Goal: Task Accomplishment & Management: Use online tool/utility

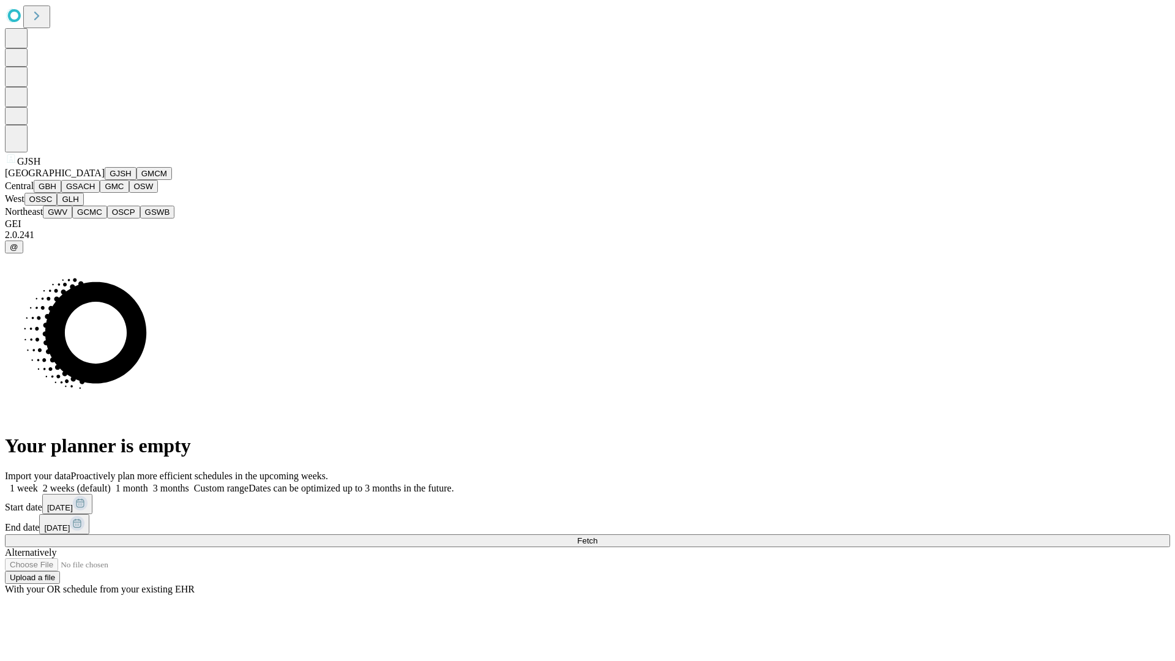
click at [105, 180] on button "GJSH" at bounding box center [121, 173] width 32 height 13
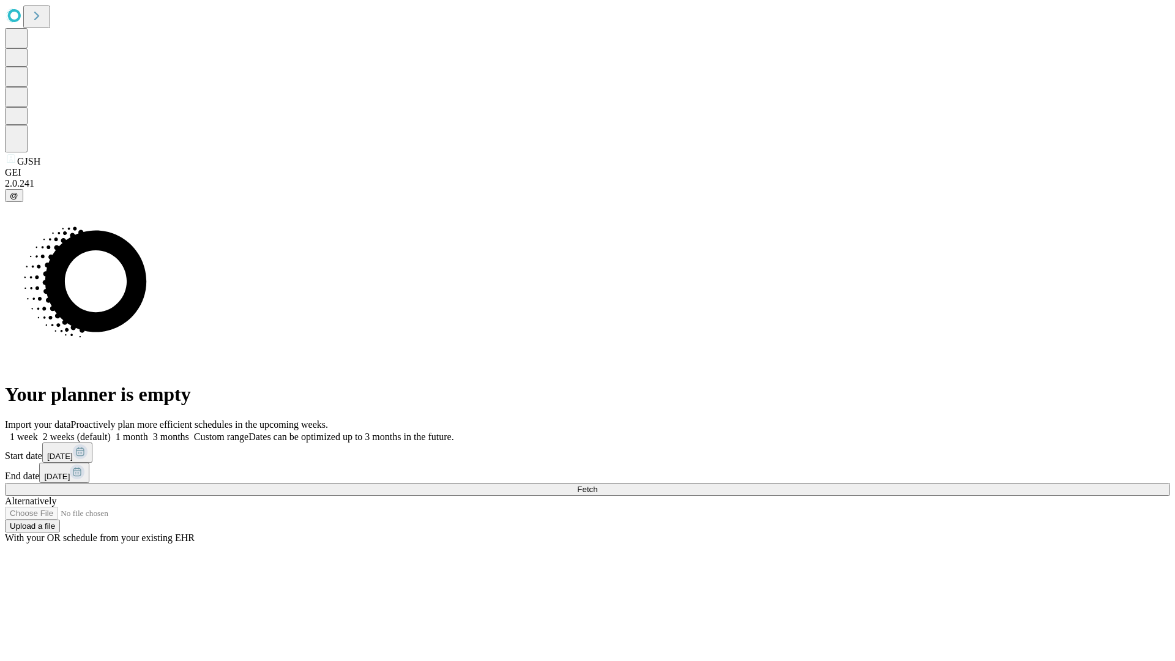
click at [148, 431] on label "1 month" at bounding box center [129, 436] width 37 height 10
click at [597, 485] on span "Fetch" at bounding box center [587, 489] width 20 height 9
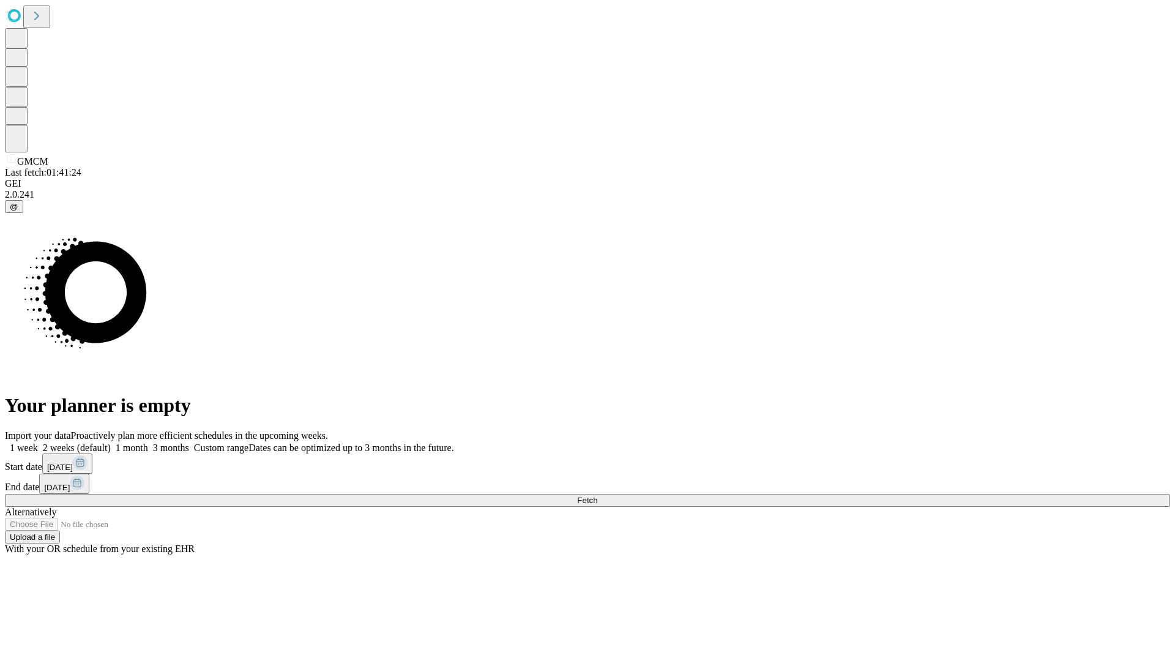
click at [148, 442] on label "1 month" at bounding box center [129, 447] width 37 height 10
click at [597, 496] on span "Fetch" at bounding box center [587, 500] width 20 height 9
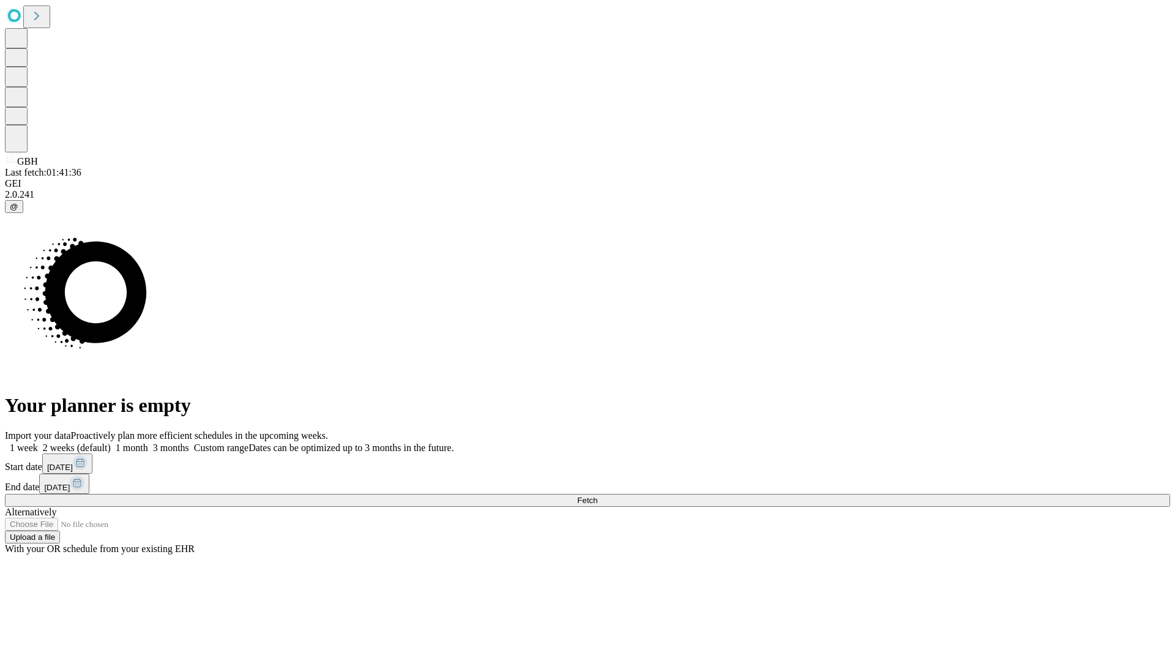
click at [148, 442] on label "1 month" at bounding box center [129, 447] width 37 height 10
click at [597, 496] on span "Fetch" at bounding box center [587, 500] width 20 height 9
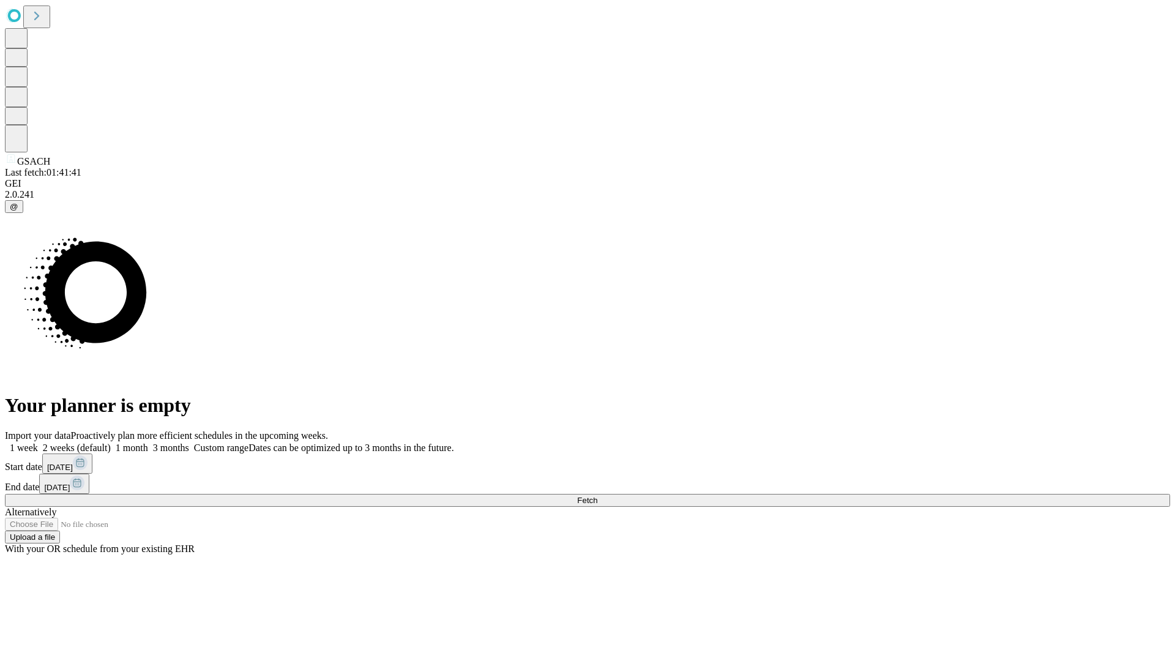
click at [148, 442] on label "1 month" at bounding box center [129, 447] width 37 height 10
click at [597, 496] on span "Fetch" at bounding box center [587, 500] width 20 height 9
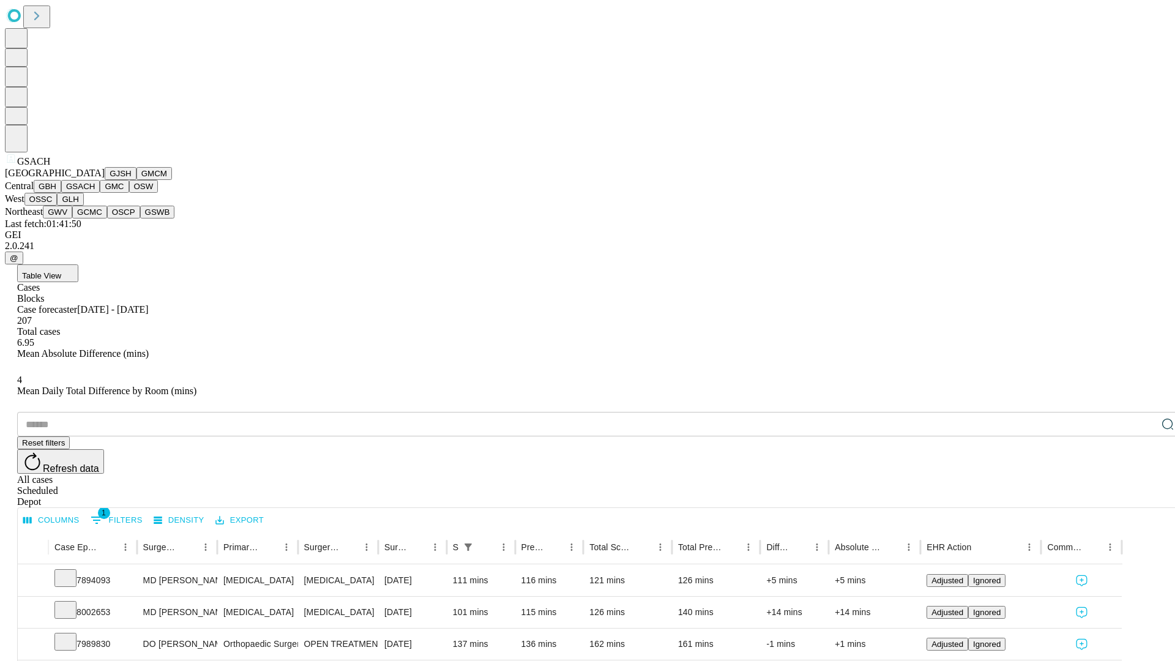
click at [100, 193] on button "GMC" at bounding box center [114, 186] width 29 height 13
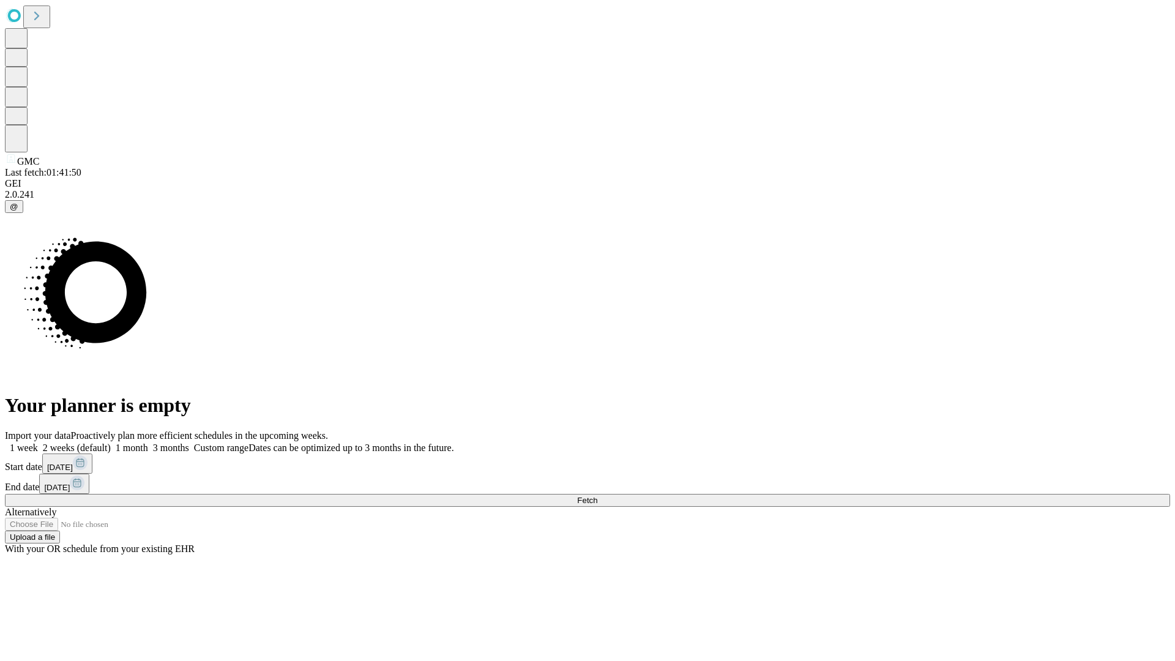
click at [597, 496] on span "Fetch" at bounding box center [587, 500] width 20 height 9
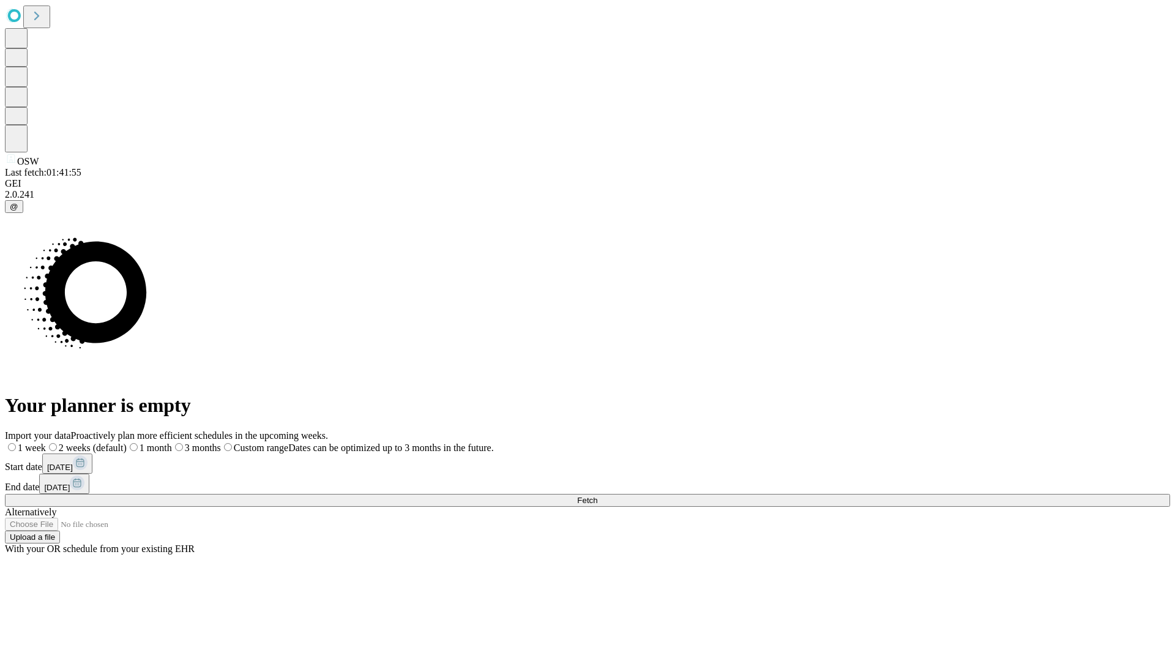
click at [172, 442] on label "1 month" at bounding box center [149, 447] width 45 height 10
click at [597, 496] on span "Fetch" at bounding box center [587, 500] width 20 height 9
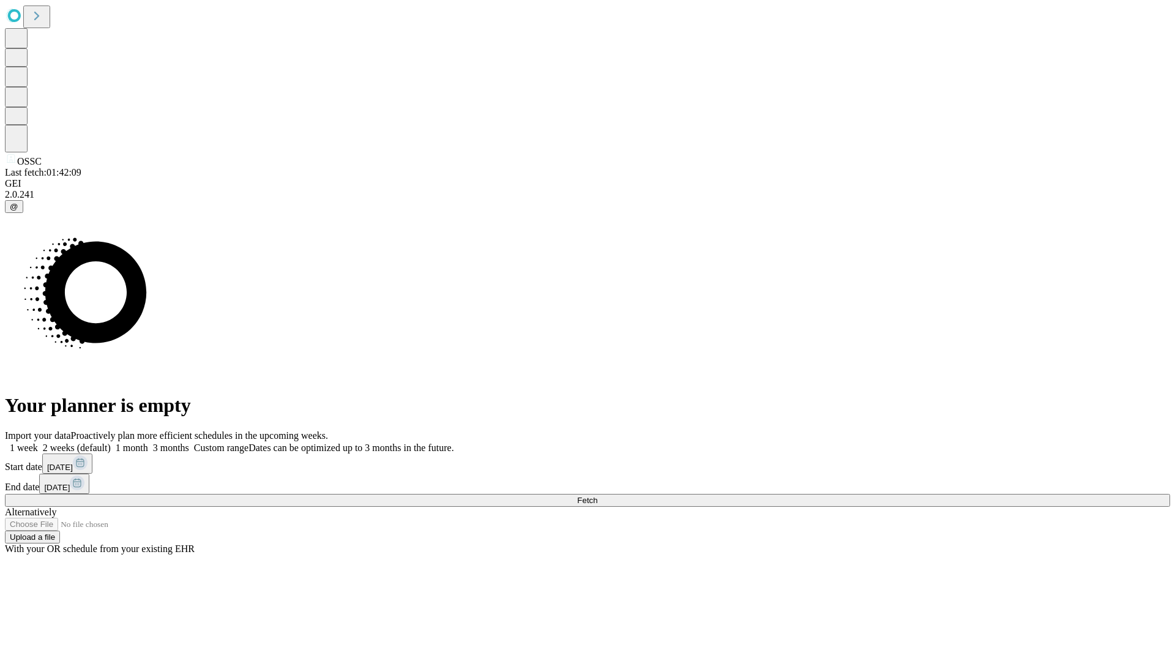
click at [148, 442] on label "1 month" at bounding box center [129, 447] width 37 height 10
click at [597, 496] on span "Fetch" at bounding box center [587, 500] width 20 height 9
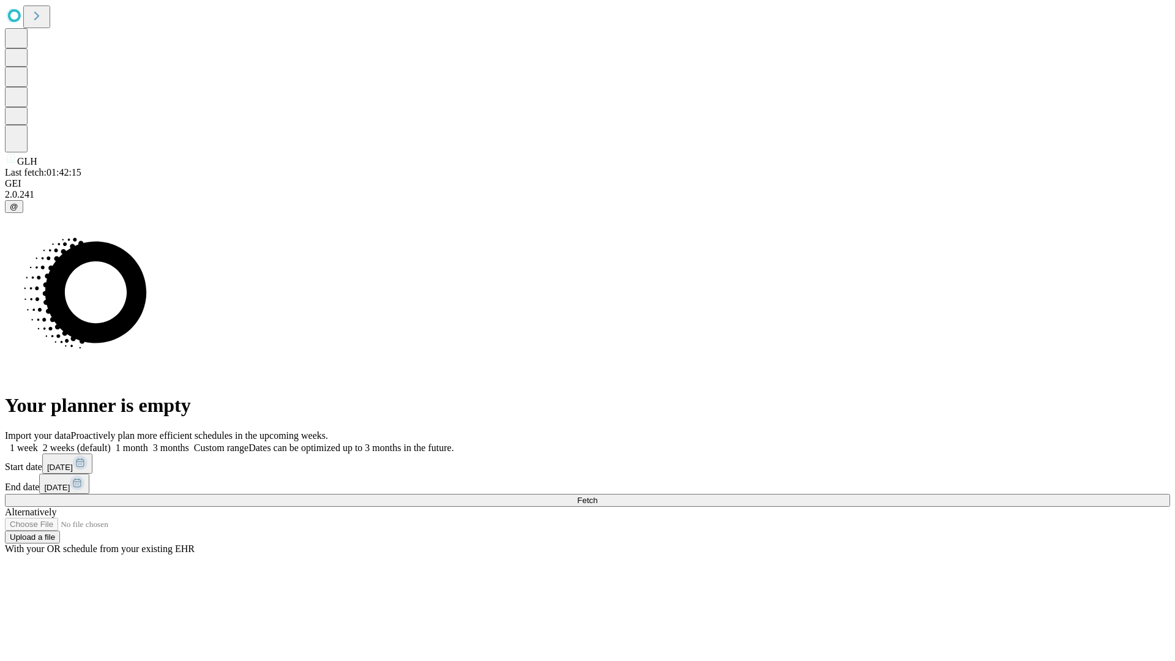
click at [148, 442] on label "1 month" at bounding box center [129, 447] width 37 height 10
click at [597, 496] on span "Fetch" at bounding box center [587, 500] width 20 height 9
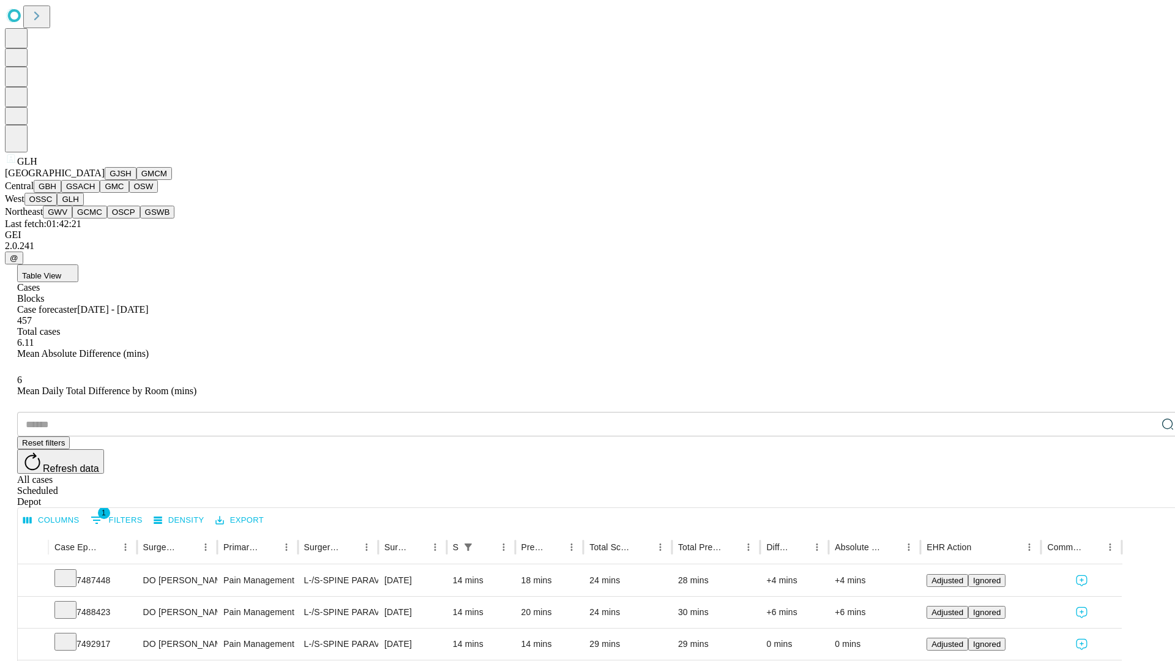
click at [72, 218] on button "GWV" at bounding box center [57, 212] width 29 height 13
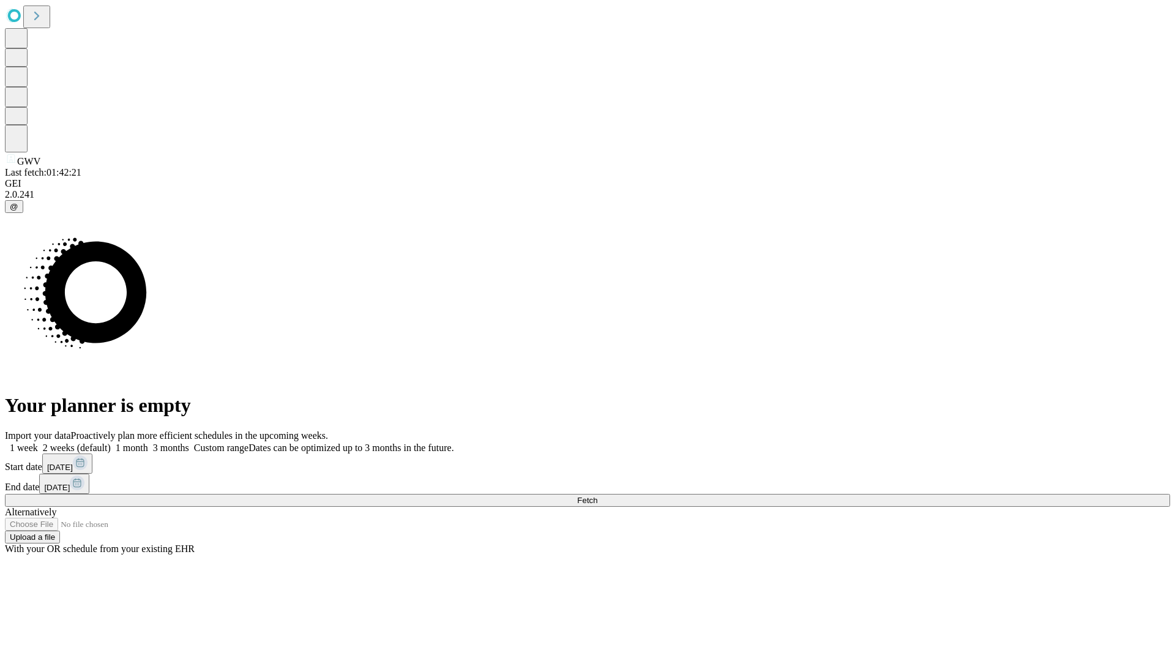
click at [148, 442] on label "1 month" at bounding box center [129, 447] width 37 height 10
click at [597, 496] on span "Fetch" at bounding box center [587, 500] width 20 height 9
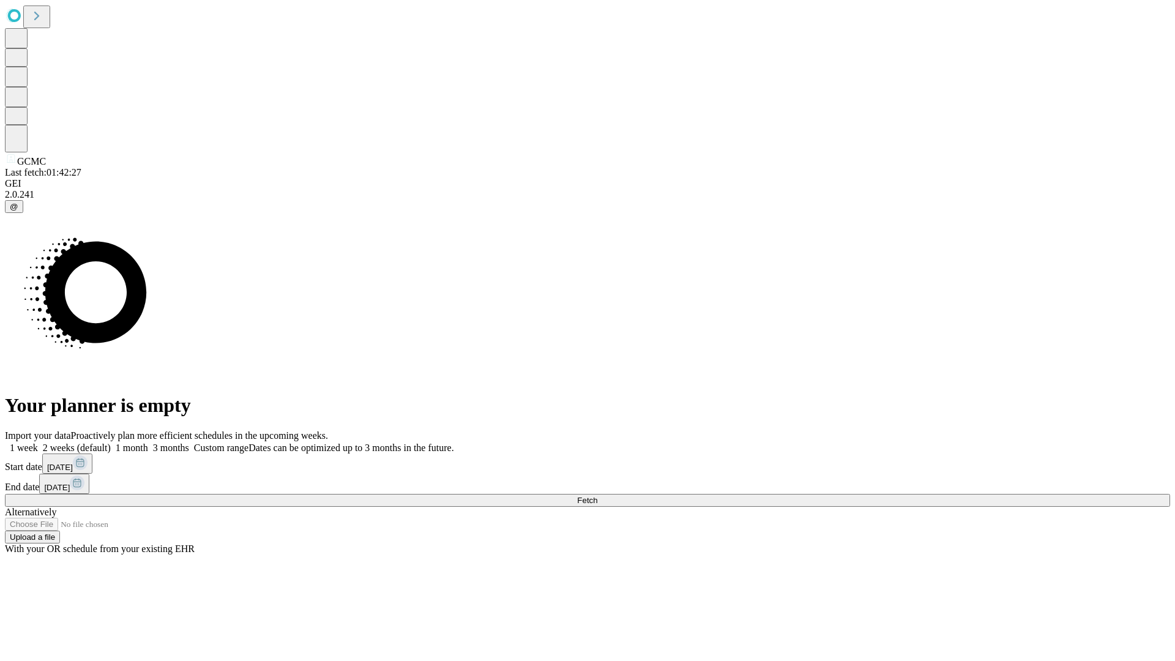
click at [597, 496] on span "Fetch" at bounding box center [587, 500] width 20 height 9
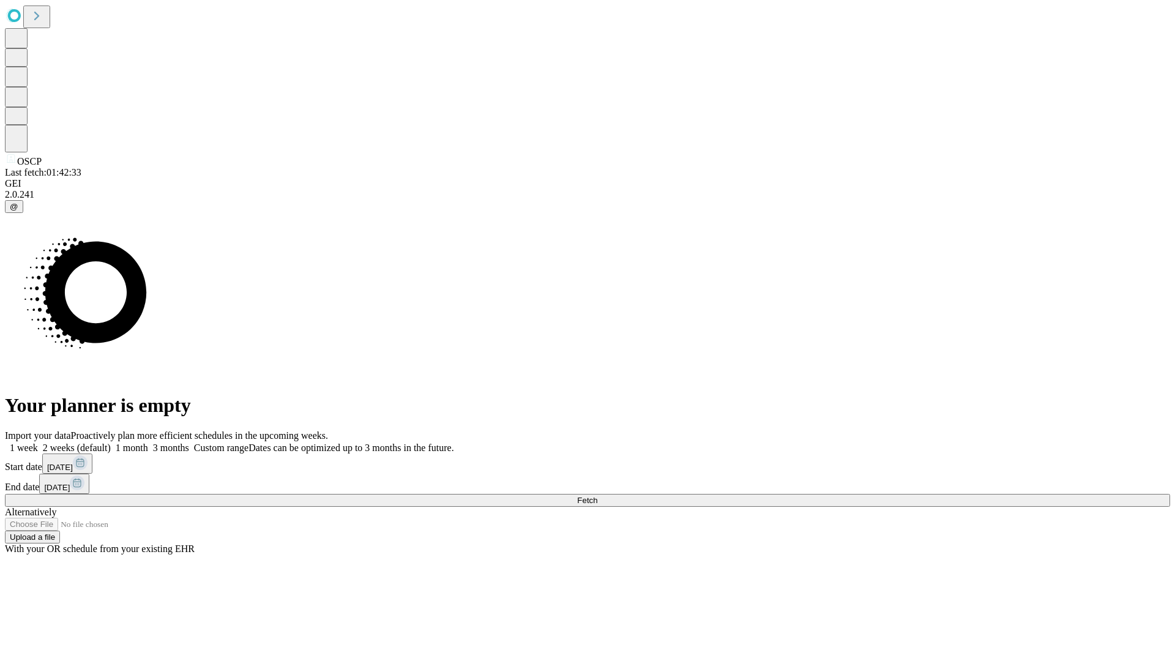
click at [148, 442] on label "1 month" at bounding box center [129, 447] width 37 height 10
click at [597, 496] on span "Fetch" at bounding box center [587, 500] width 20 height 9
